Goal: Information Seeking & Learning: Check status

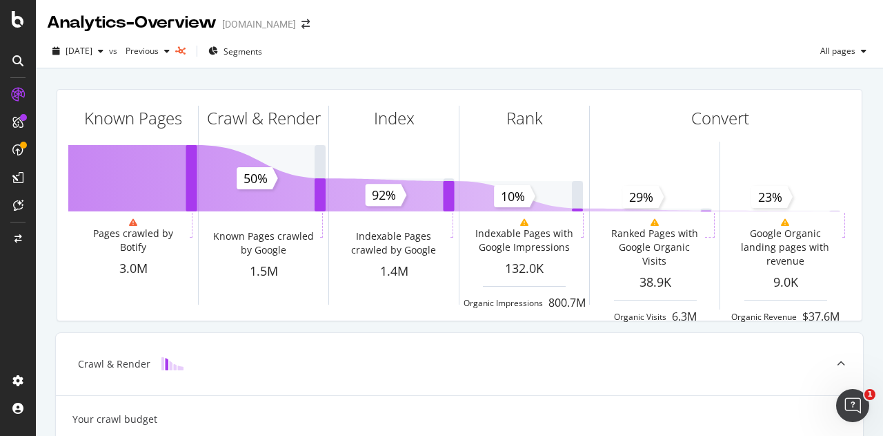
click at [781, 49] on div "[DATE] vs Previous Segments All pages" at bounding box center [460, 54] width 848 height 28
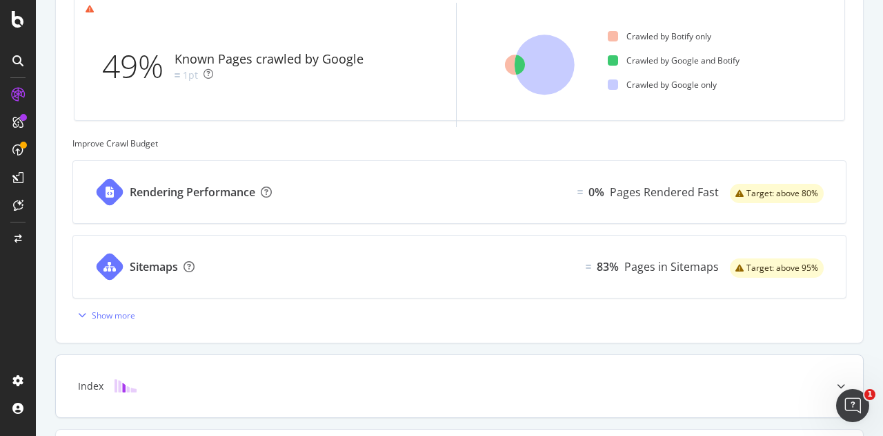
scroll to position [219, 0]
